Goal: Information Seeking & Learning: Understand process/instructions

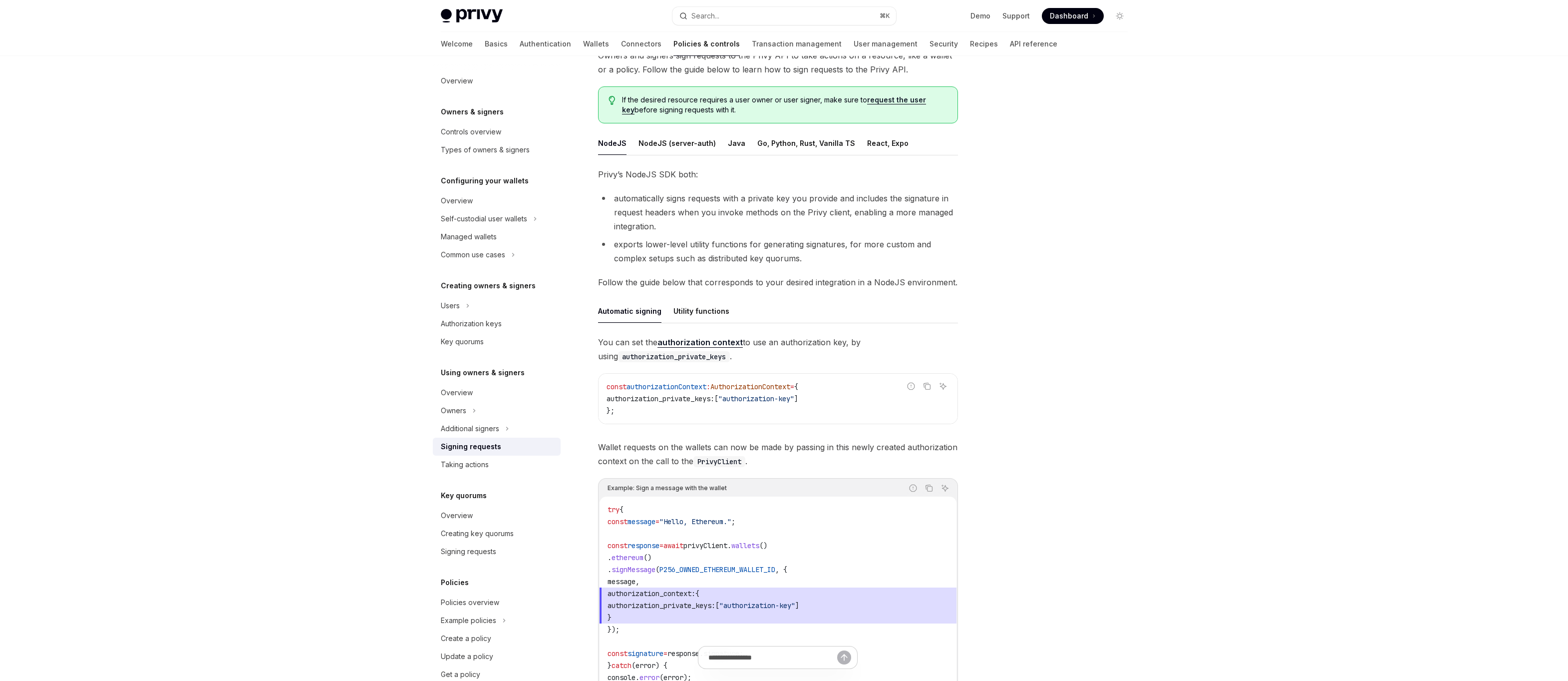
scroll to position [81, 0]
click at [990, 305] on div at bounding box center [1059, 378] width 151 height 604
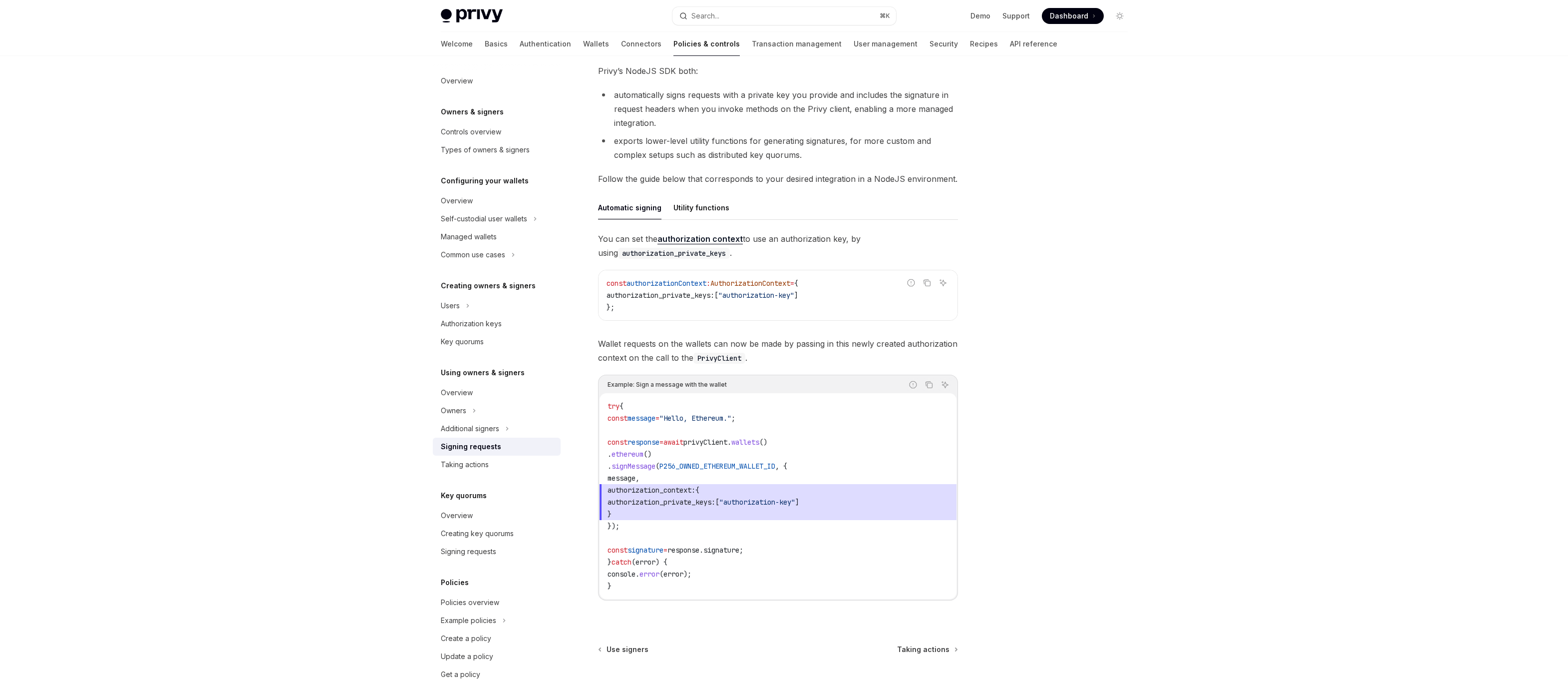
scroll to position [0, 0]
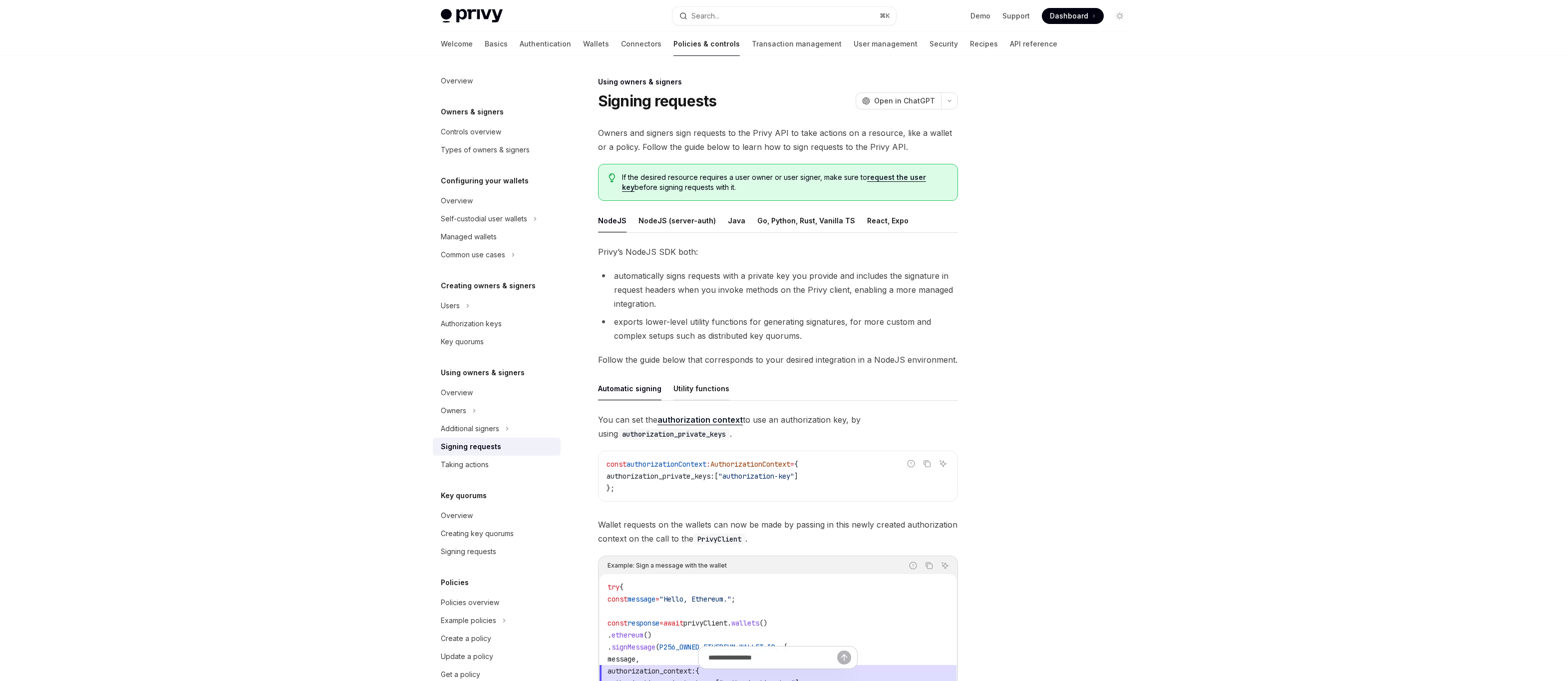
click at [699, 395] on div "Utility functions" at bounding box center [702, 388] width 56 height 23
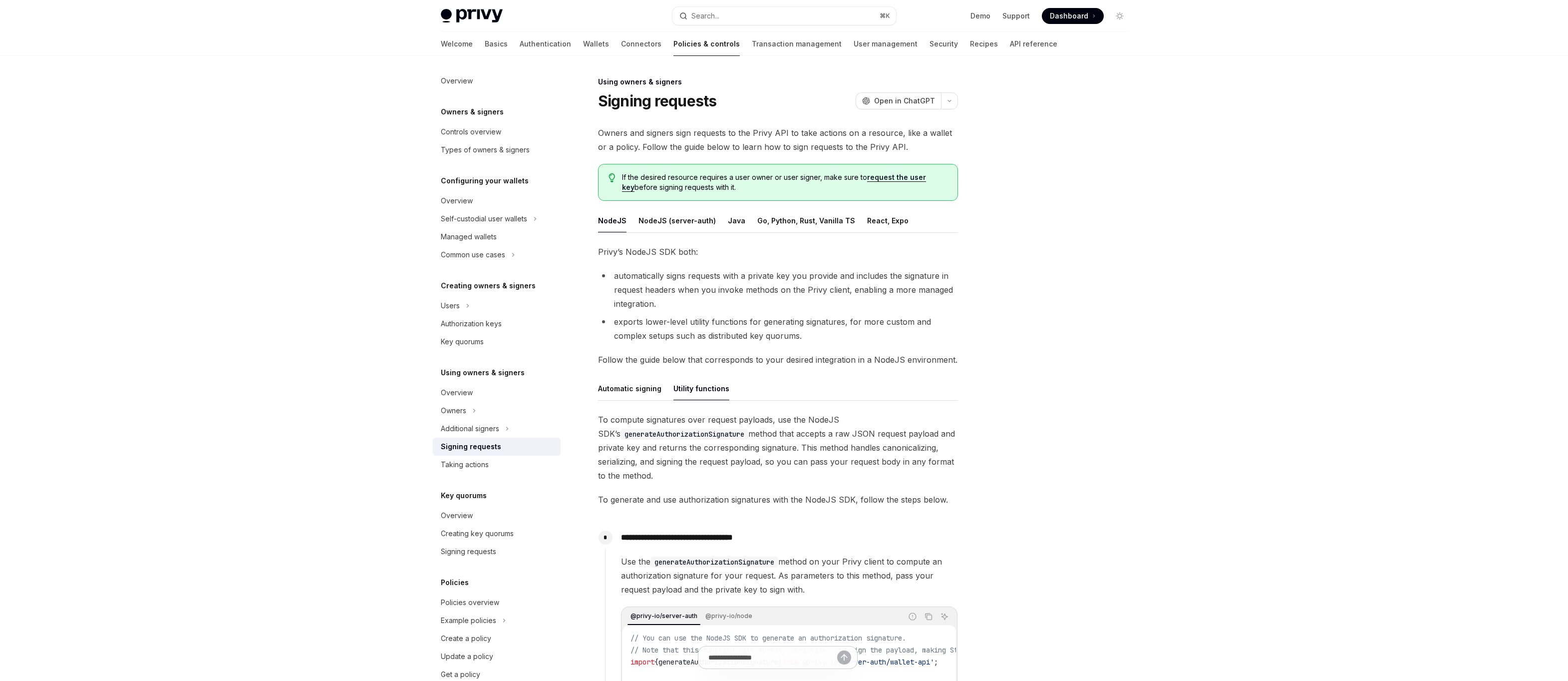
scroll to position [339, 0]
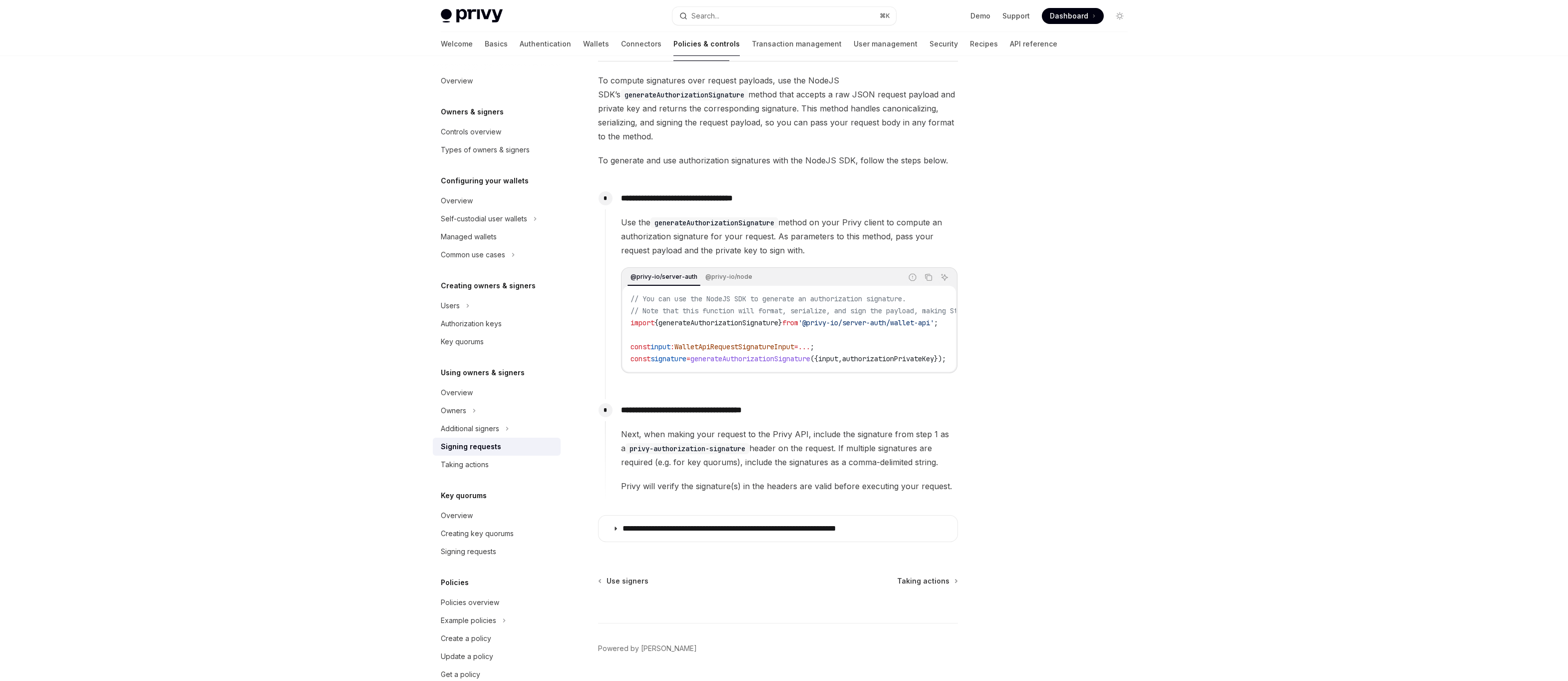
click at [702, 351] on span "WalletApiRequestSignatureInput" at bounding box center [734, 347] width 119 height 9
click at [790, 521] on summary "**********" at bounding box center [778, 528] width 359 height 26
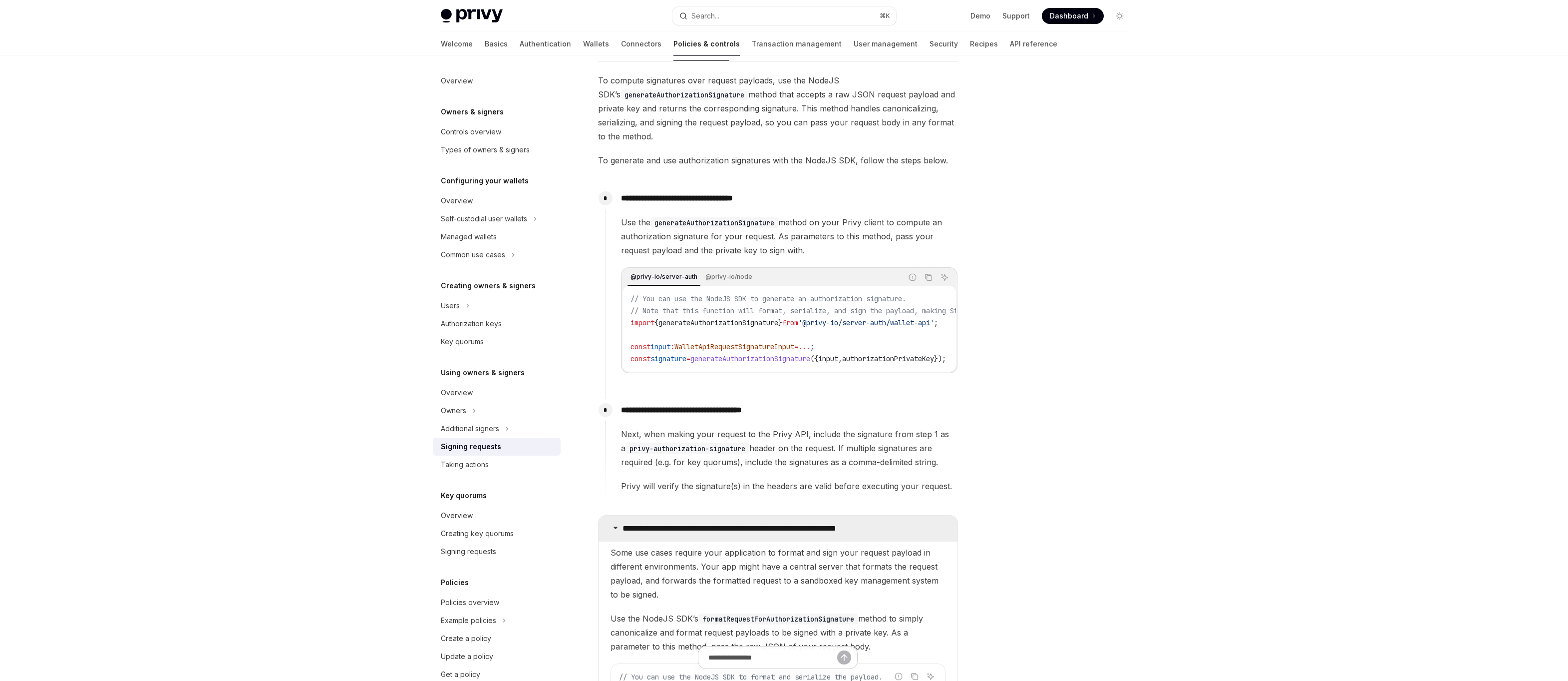
scroll to position [597, 0]
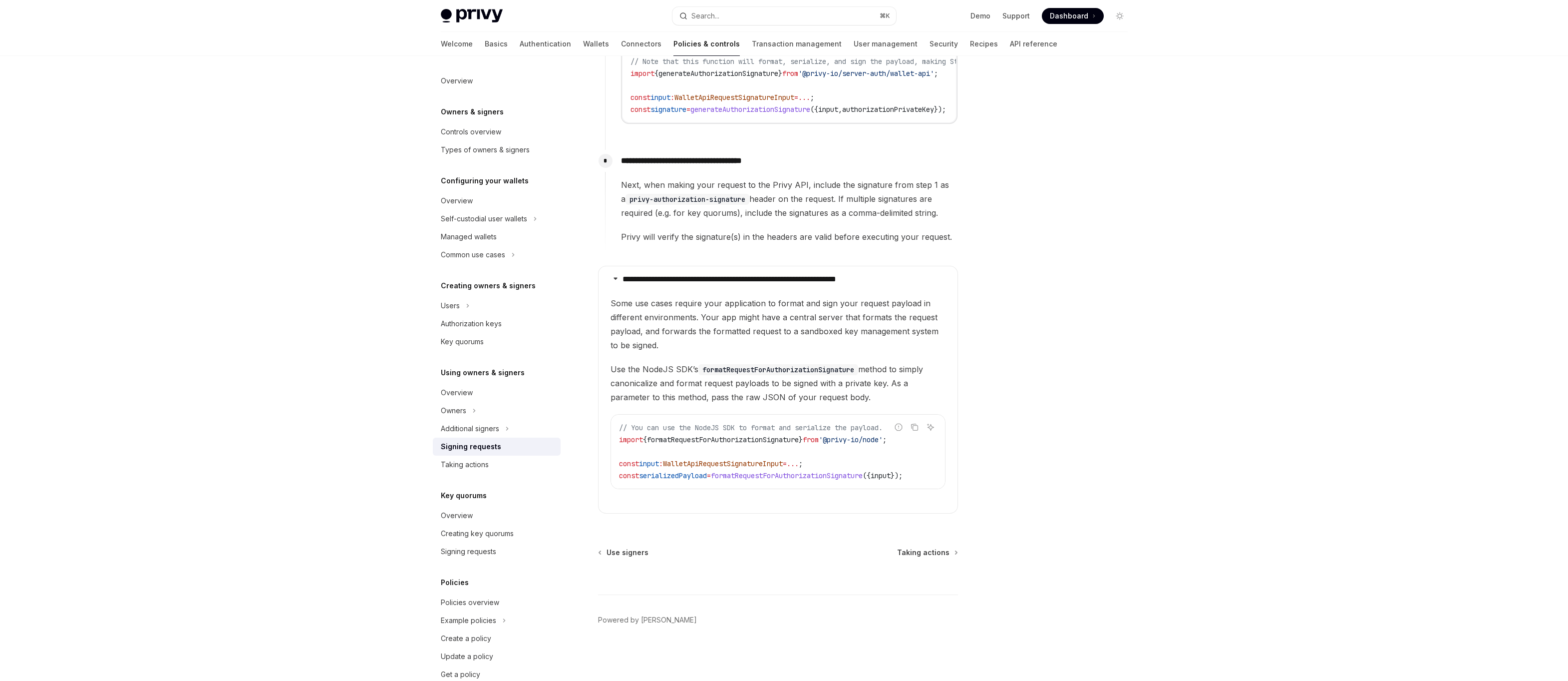
click at [812, 454] on code "// You can use the NodeJS SDK to format and serialize the payload. import { for…" at bounding box center [777, 451] width 318 height 60
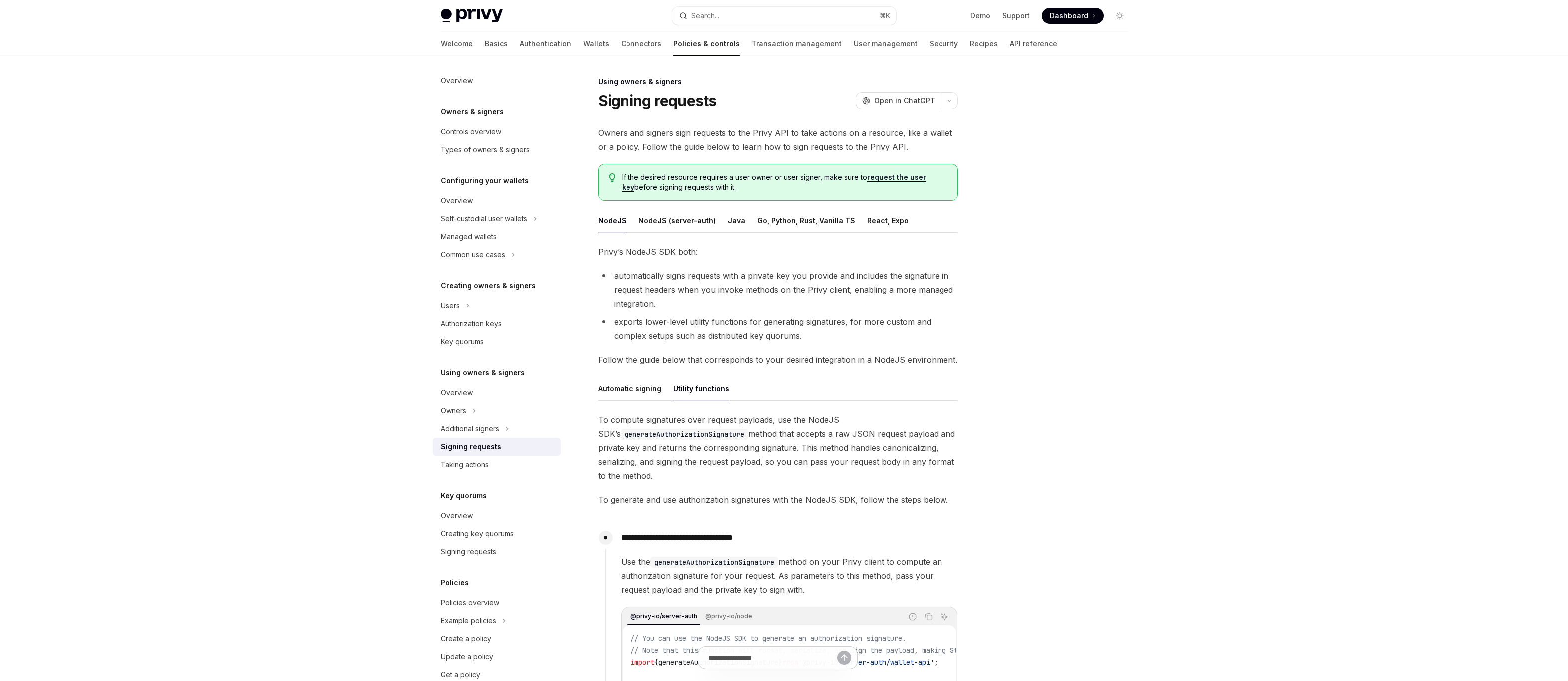
click at [798, 326] on li "exports lower-level utility functions for generating signatures, for more custo…" at bounding box center [777, 329] width 360 height 28
click at [687, 214] on div "NodeJS (server-auth)" at bounding box center [677, 220] width 77 height 23
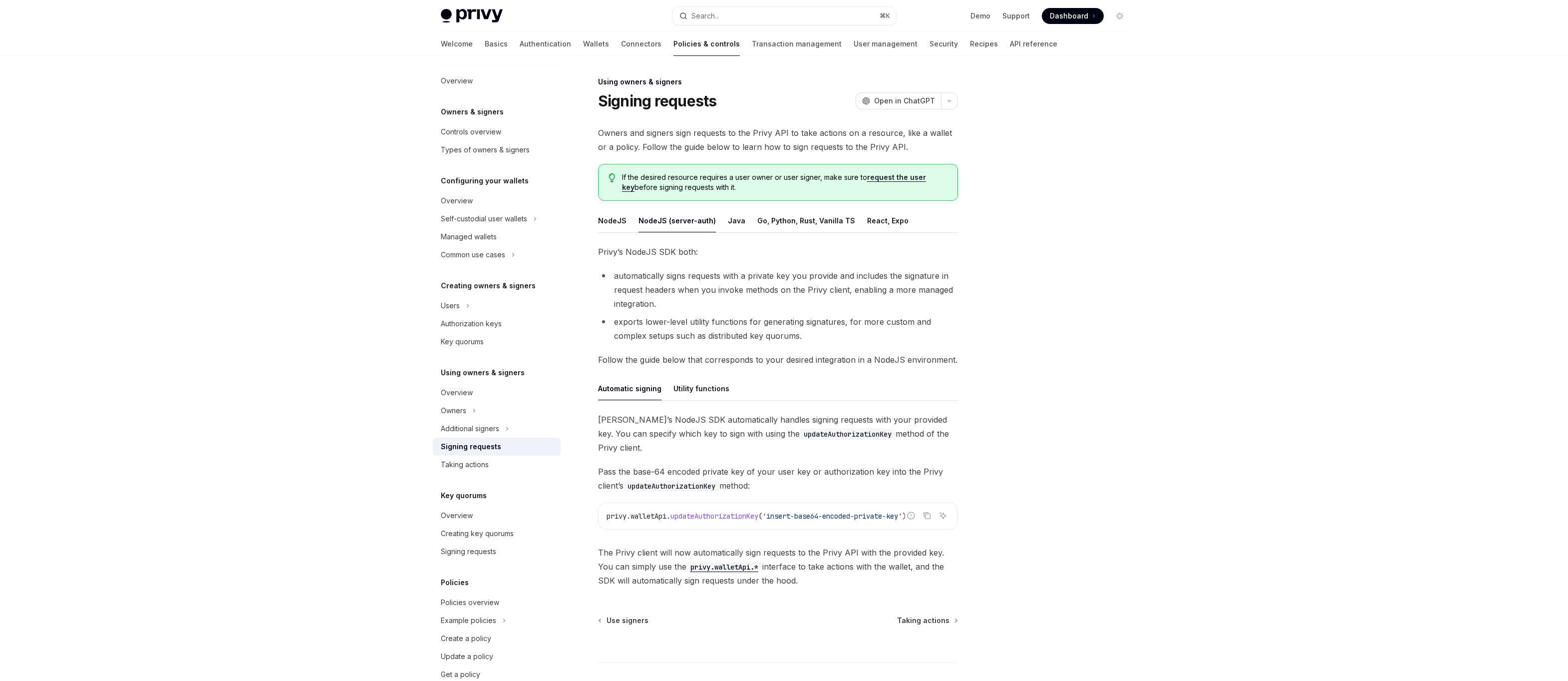
click at [725, 512] on span "updateAuthorizationKey" at bounding box center [714, 516] width 88 height 9
click at [743, 512] on span "updateAuthorizationKey" at bounding box center [714, 516] width 88 height 9
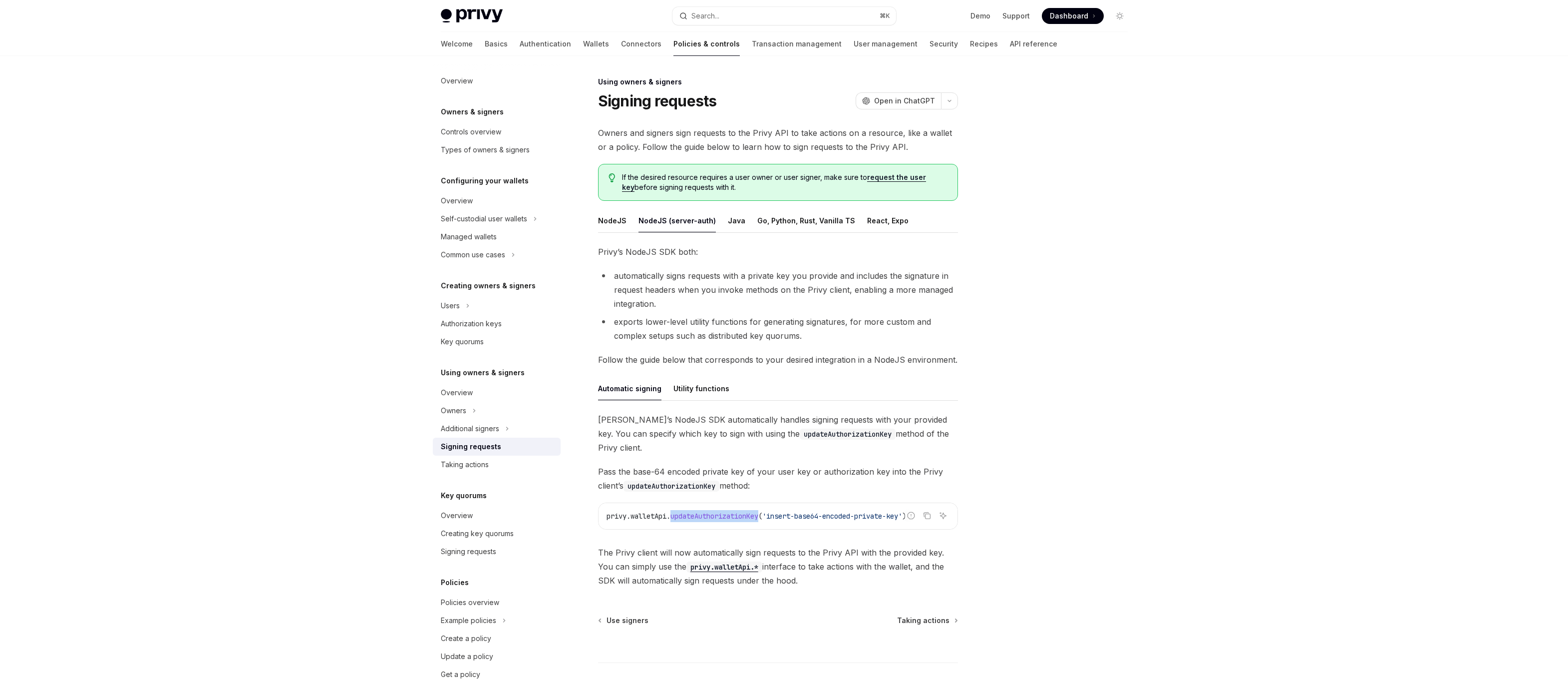
click at [743, 512] on span "updateAuthorizationKey" at bounding box center [714, 516] width 88 height 9
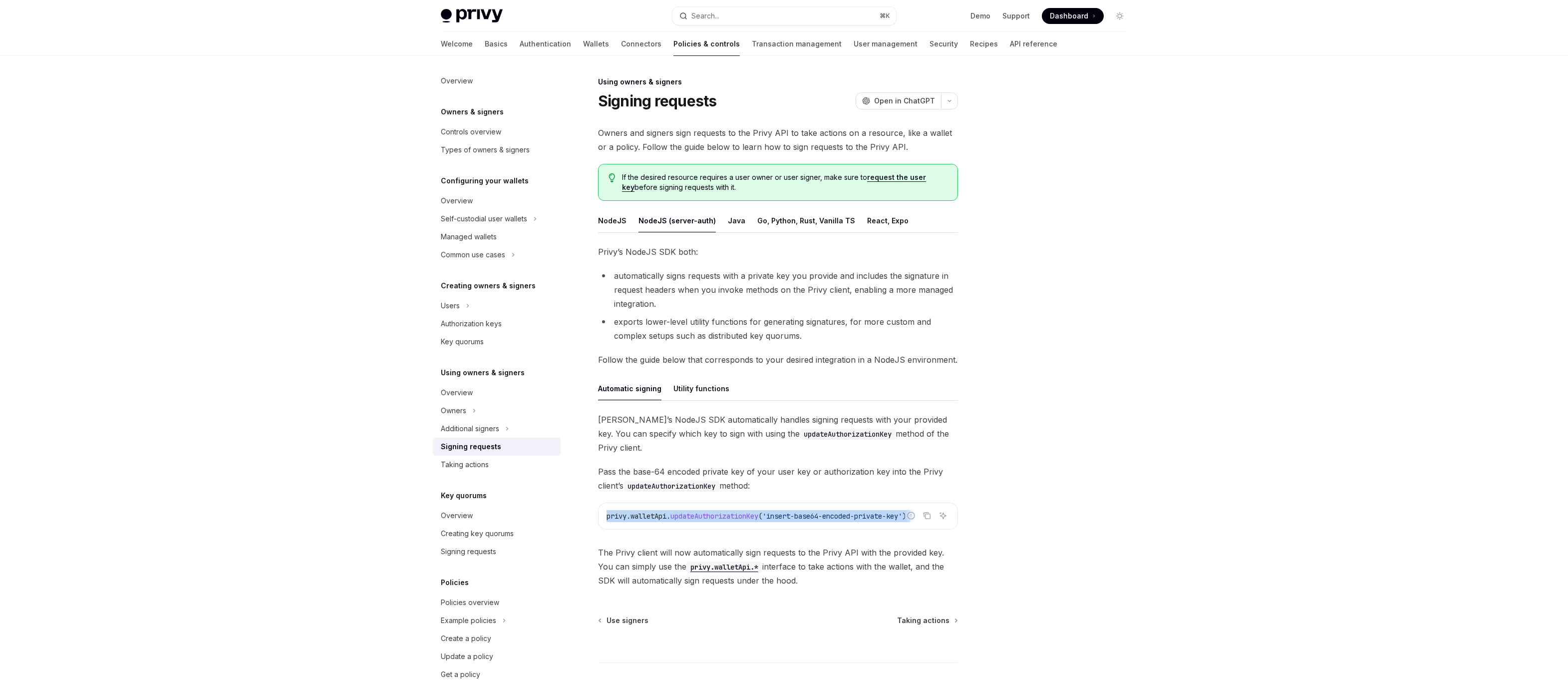
click at [743, 512] on span "updateAuthorizationKey" at bounding box center [714, 516] width 88 height 9
click at [645, 512] on span "walletApi" at bounding box center [649, 516] width 36 height 9
click at [618, 512] on span "privy" at bounding box center [617, 516] width 20 height 9
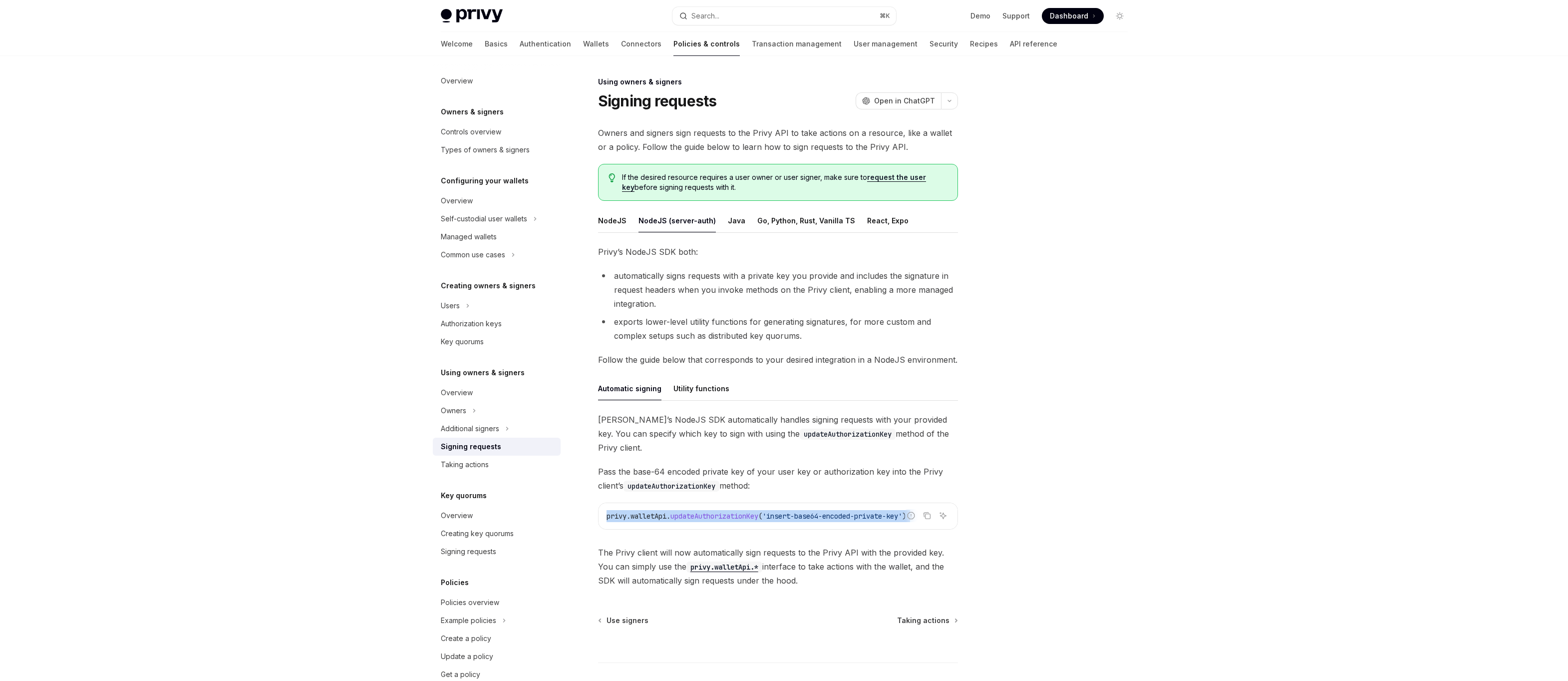
click at [618, 512] on span "privy" at bounding box center [617, 516] width 20 height 9
click at [631, 512] on span "walletApi" at bounding box center [649, 516] width 36 height 9
drag, startPoint x: 607, startPoint y: 501, endPoint x: 765, endPoint y: 502, distance: 158.0
click at [765, 512] on span "privy . walletApi . updateAuthorizationKey ( 'insert-base64-encoded-private-key…" at bounding box center [756, 516] width 300 height 9
click at [758, 512] on span "updateAuthorizationKey" at bounding box center [714, 516] width 88 height 9
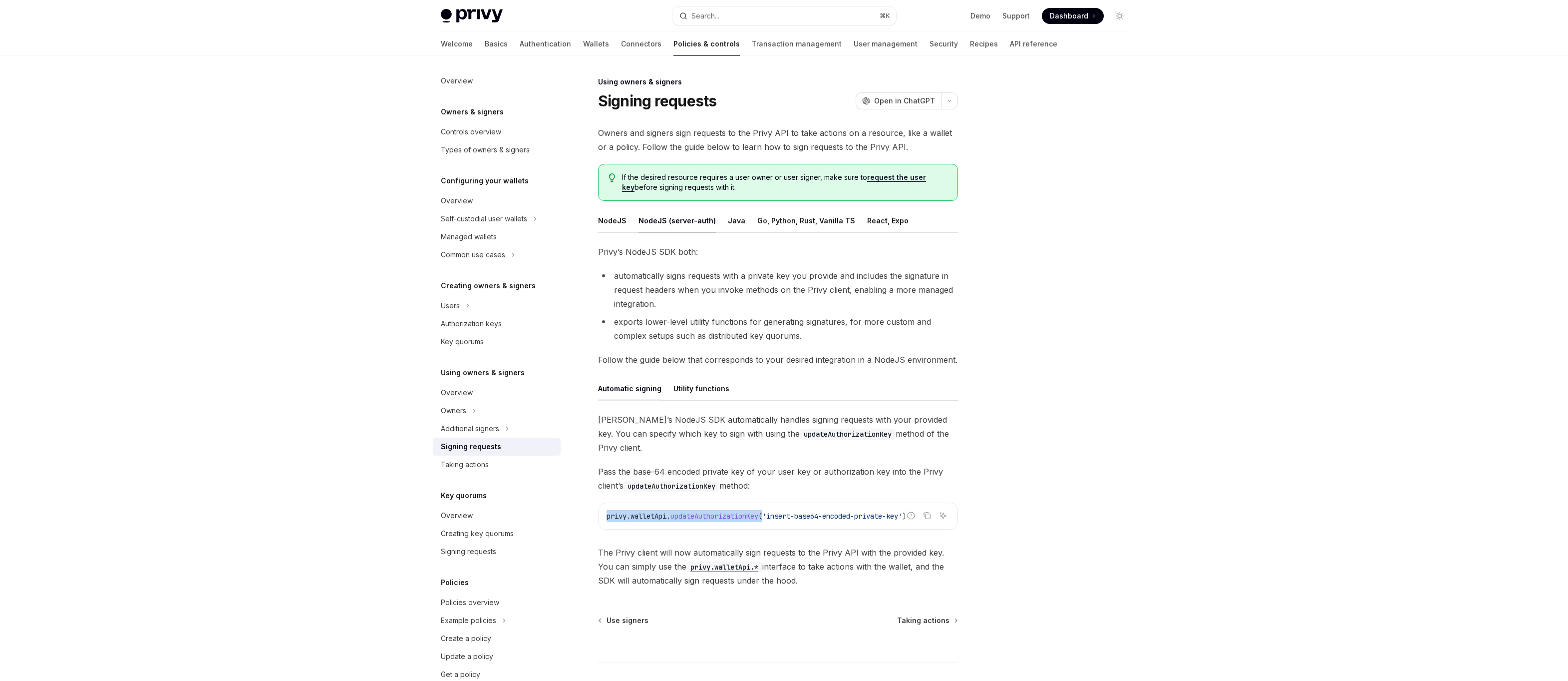
drag, startPoint x: 765, startPoint y: 502, endPoint x: 606, endPoint y: 501, distance: 159.0
click at [606, 512] on span "privy . walletApi . updateAuthorizationKey ( 'insert-base64-encoded-private-key…" at bounding box center [756, 516] width 300 height 9
click at [606, 512] on span "privy" at bounding box center [617, 516] width 20 height 9
drag, startPoint x: 606, startPoint y: 501, endPoint x: 759, endPoint y: 505, distance: 153.1
click at [759, 512] on span "privy . walletApi . updateAuthorizationKey ( 'insert-base64-encoded-private-key…" at bounding box center [756, 516] width 300 height 9
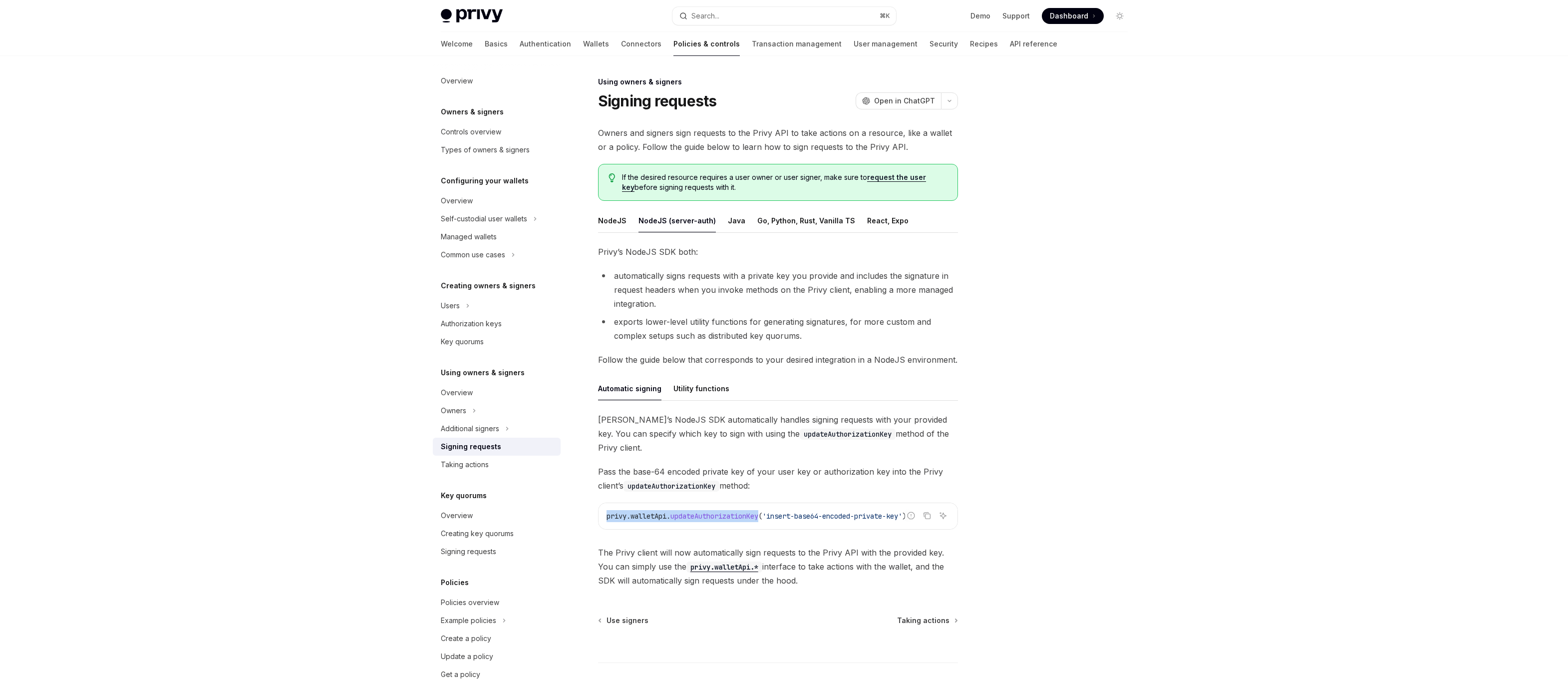
click at [758, 512] on span "updateAuthorizationKey" at bounding box center [714, 516] width 88 height 9
drag, startPoint x: 762, startPoint y: 505, endPoint x: 606, endPoint y: 505, distance: 156.0
click at [606, 512] on span "privy . walletApi . updateAuthorizationKey ( 'insert-base64-encoded-private-key…" at bounding box center [756, 516] width 300 height 9
click at [606, 512] on span "privy" at bounding box center [617, 516] width 20 height 9
drag, startPoint x: 606, startPoint y: 505, endPoint x: 761, endPoint y: 505, distance: 155.0
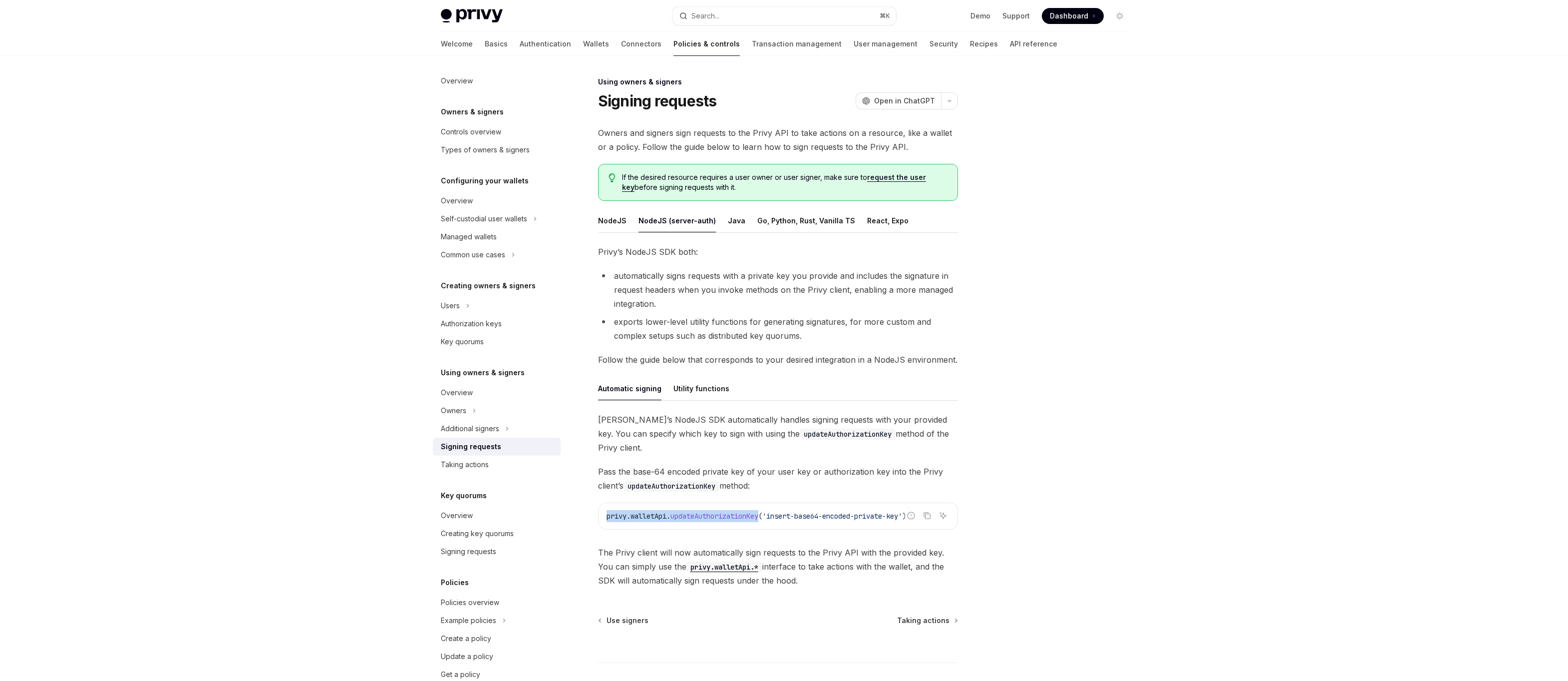
click at [761, 512] on span "privy . walletApi . updateAuthorizationKey ( 'insert-base64-encoded-private-key…" at bounding box center [756, 516] width 300 height 9
click at [758, 512] on span "updateAuthorizationKey" at bounding box center [714, 516] width 88 height 9
drag, startPoint x: 764, startPoint y: 505, endPoint x: 606, endPoint y: 502, distance: 158.0
click at [606, 512] on span "privy . walletApi . updateAuthorizationKey ( 'insert-base64-encoded-private-key…" at bounding box center [756, 516] width 300 height 9
click at [606, 512] on span "privy" at bounding box center [617, 516] width 20 height 9
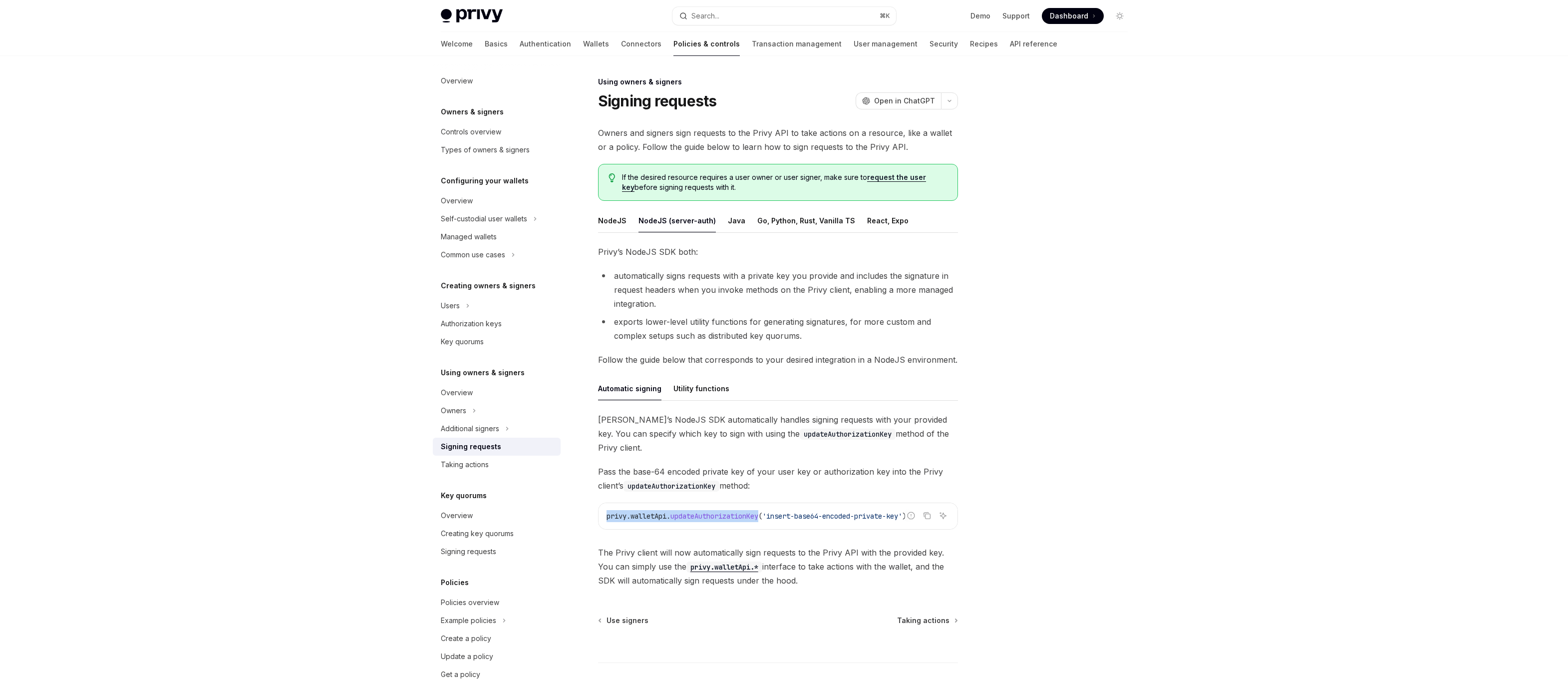
drag, startPoint x: 604, startPoint y: 505, endPoint x: 763, endPoint y: 504, distance: 159.0
click at [763, 504] on div "privy . walletApi . updateAuthorizationKey ( 'insert-base64-encoded-private-key…" at bounding box center [778, 515] width 359 height 26
type textarea "*"
